Goal: Task Accomplishment & Management: Manage account settings

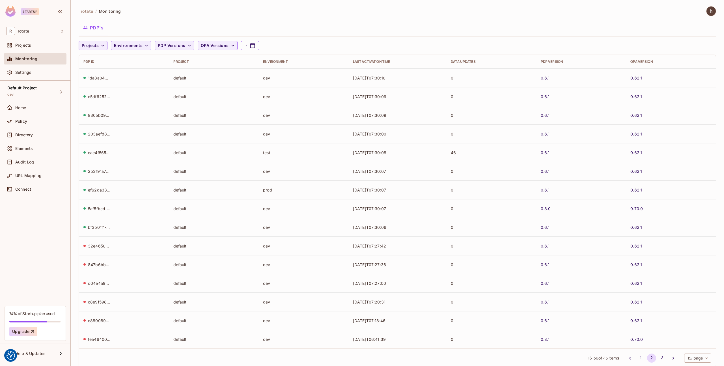
click at [42, 58] on div "Monitoring" at bounding box center [39, 59] width 49 height 5
click at [37, 67] on div "Settings" at bounding box center [35, 72] width 63 height 11
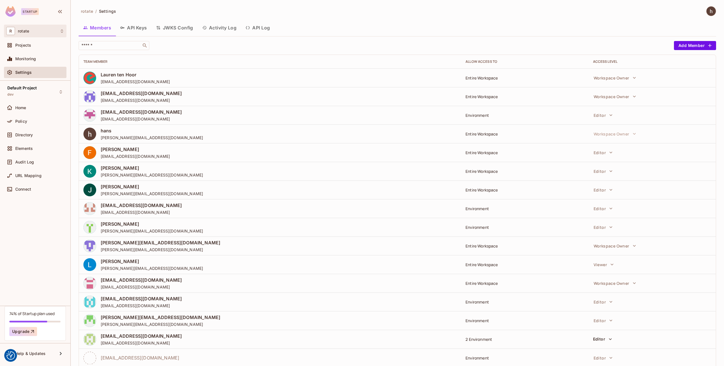
click at [27, 33] on div "R rotate" at bounding box center [35, 31] width 58 height 8
click at [35, 17] on div at bounding box center [362, 183] width 724 height 366
click at [26, 51] on div "Projects" at bounding box center [35, 45] width 63 height 11
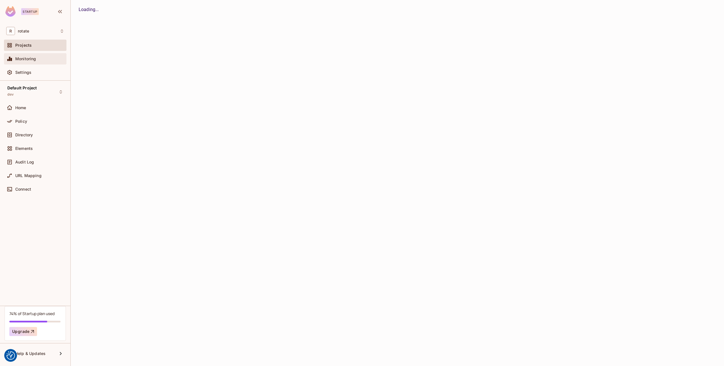
click at [26, 53] on div "Monitoring" at bounding box center [35, 58] width 63 height 11
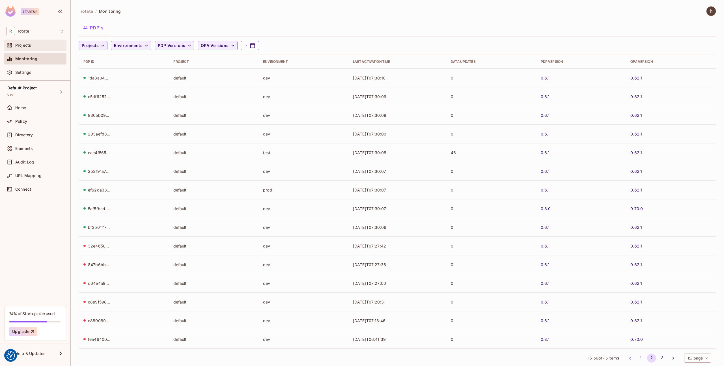
click at [36, 44] on div "Projects" at bounding box center [39, 45] width 49 height 5
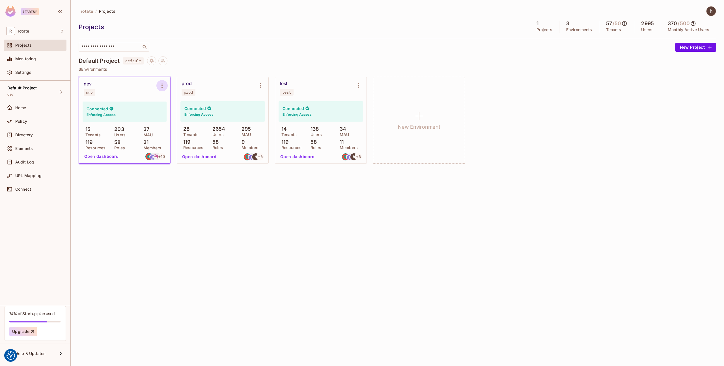
click at [162, 83] on icon "Environment settings" at bounding box center [162, 85] width 7 height 7
click at [147, 159] on div at bounding box center [362, 183] width 724 height 366
click at [153, 158] on img at bounding box center [153, 156] width 7 height 7
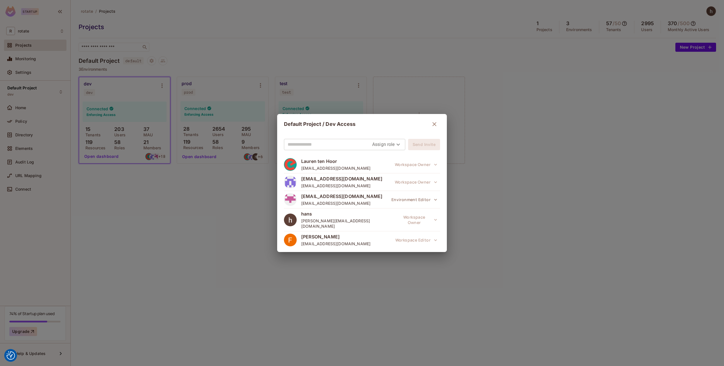
click at [358, 146] on input "text" at bounding box center [330, 144] width 85 height 9
type input "**********"
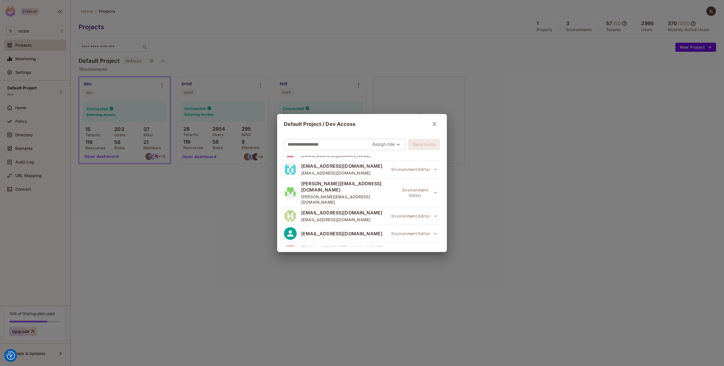
scroll to position [241, 0]
click at [390, 146] on body "We use cookies to enhance your browsing experience, serve personalized ads or c…" at bounding box center [362, 183] width 724 height 366
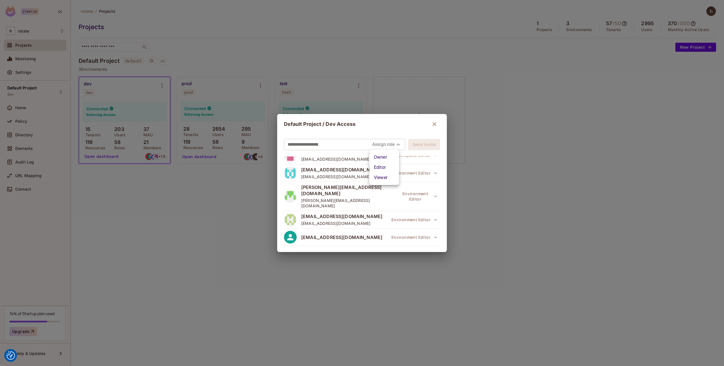
click at [389, 168] on li "Editor" at bounding box center [385, 167] width 30 height 10
type input "*****"
click at [423, 147] on button "Send Invite" at bounding box center [424, 144] width 32 height 11
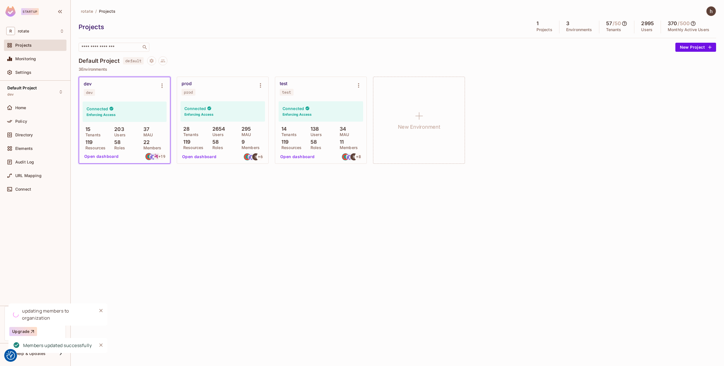
click at [110, 157] on button "Open dashboard" at bounding box center [101, 156] width 39 height 9
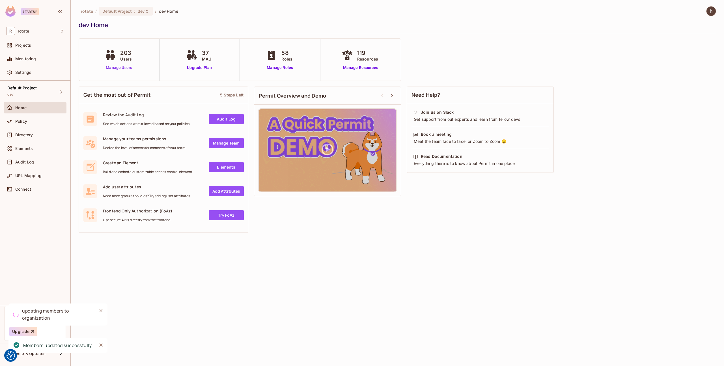
click at [124, 65] on link "Manage Users" at bounding box center [118, 68] width 31 height 6
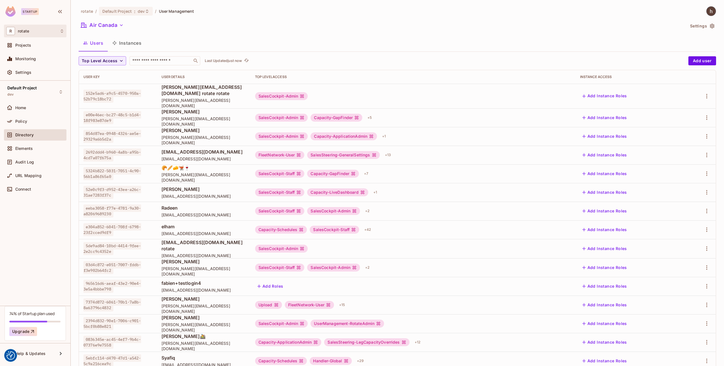
click at [50, 28] on div "R rotate" at bounding box center [35, 31] width 58 height 8
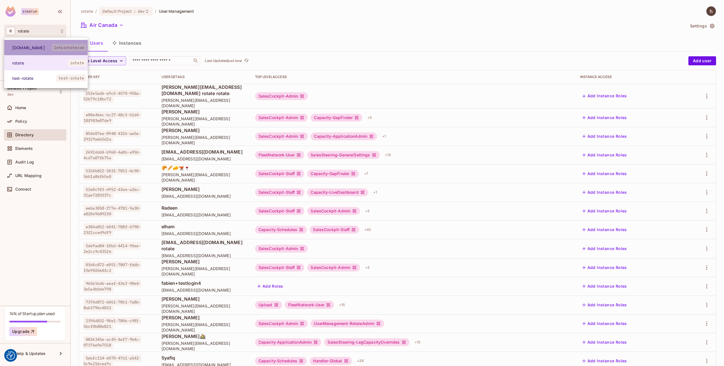
click at [51, 47] on span "[DOMAIN_NAME]" at bounding box center [32, 47] width 40 height 5
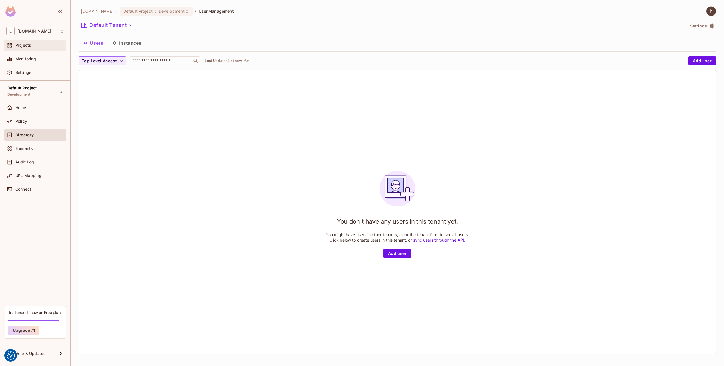
click at [41, 43] on div "Projects" at bounding box center [39, 45] width 49 height 5
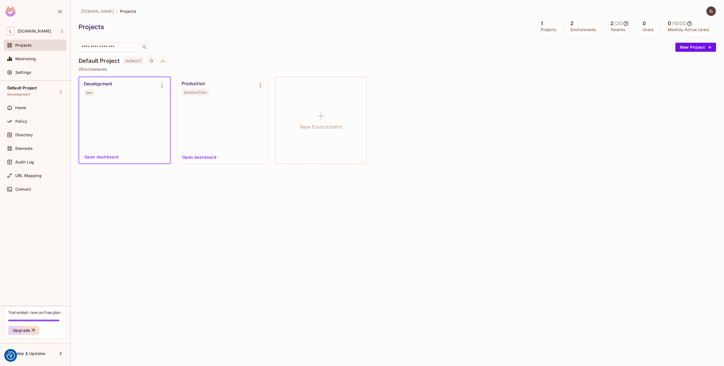
click at [109, 156] on button "Open dashboard" at bounding box center [101, 157] width 39 height 9
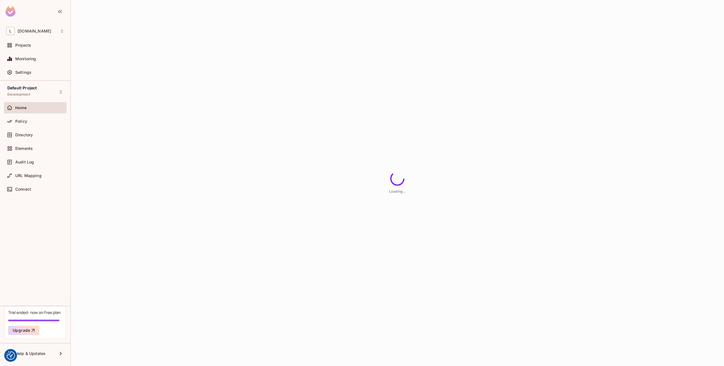
click at [44, 102] on div "Home" at bounding box center [35, 107] width 63 height 11
click at [42, 45] on div "Projects" at bounding box center [39, 45] width 49 height 5
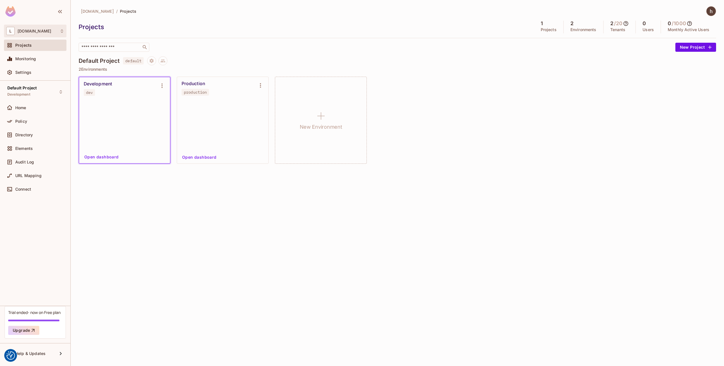
click at [50, 27] on div "L letsrotate.com" at bounding box center [35, 31] width 58 height 8
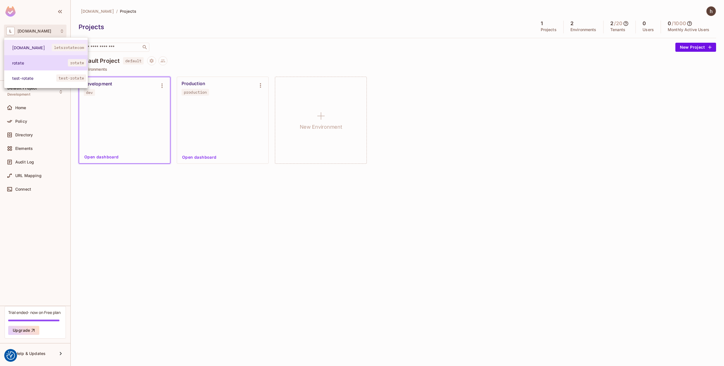
click at [50, 61] on span "rotate" at bounding box center [40, 62] width 56 height 5
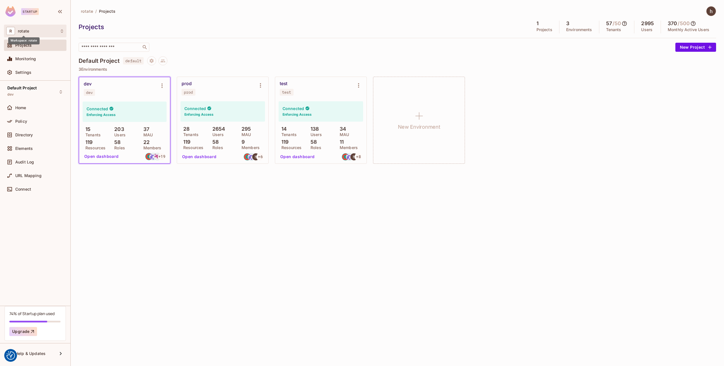
click at [20, 32] on span "rotate" at bounding box center [23, 31] width 11 height 5
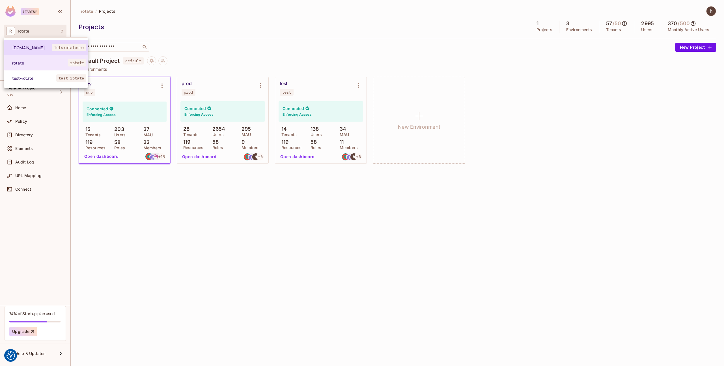
click at [38, 43] on li "letsrotate.com letsrotatecom" at bounding box center [45, 47] width 83 height 15
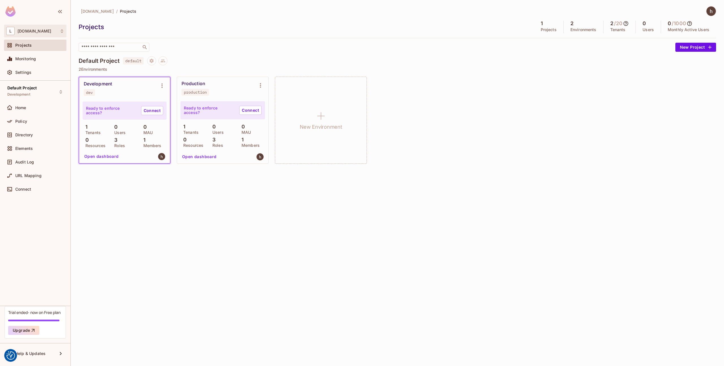
click at [44, 28] on div "L letsrotate.com" at bounding box center [35, 31] width 58 height 8
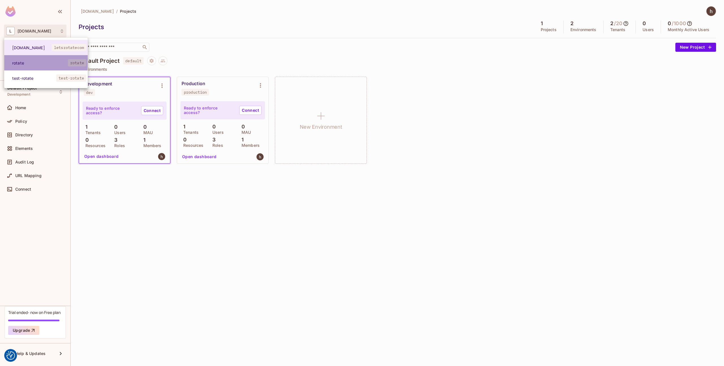
click at [46, 58] on li "rotate rotate" at bounding box center [45, 62] width 83 height 15
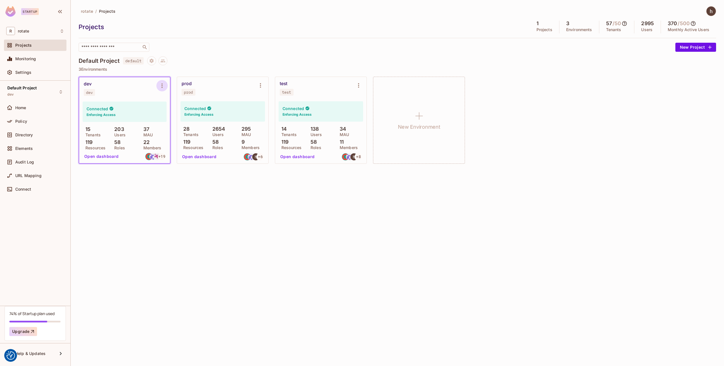
click at [162, 85] on icon "Environment settings" at bounding box center [162, 85] width 7 height 7
click at [148, 98] on div at bounding box center [362, 183] width 724 height 366
click at [146, 98] on div "dev dev" at bounding box center [124, 88] width 91 height 23
click at [124, 87] on div "dev dev" at bounding box center [120, 88] width 73 height 15
click at [89, 85] on div "dev" at bounding box center [88, 84] width 8 height 6
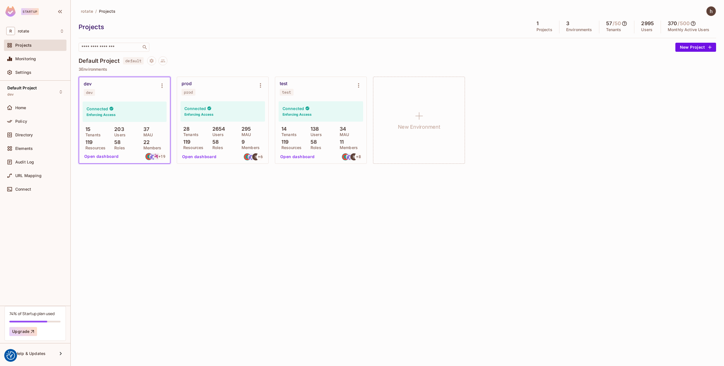
click at [106, 158] on button "Open dashboard" at bounding box center [101, 156] width 39 height 9
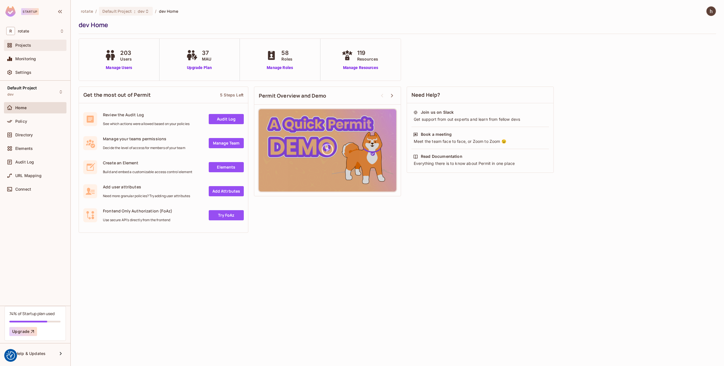
click at [35, 50] on div "Projects" at bounding box center [35, 45] width 63 height 11
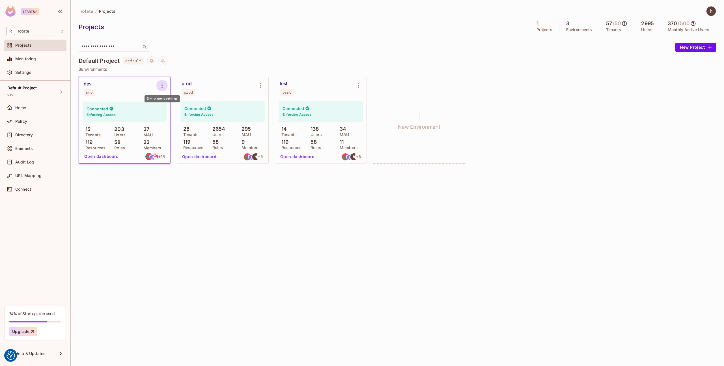
click at [164, 84] on icon "Environment settings" at bounding box center [162, 85] width 7 height 7
click at [211, 48] on div at bounding box center [362, 183] width 724 height 366
